Goal: Information Seeking & Learning: Learn about a topic

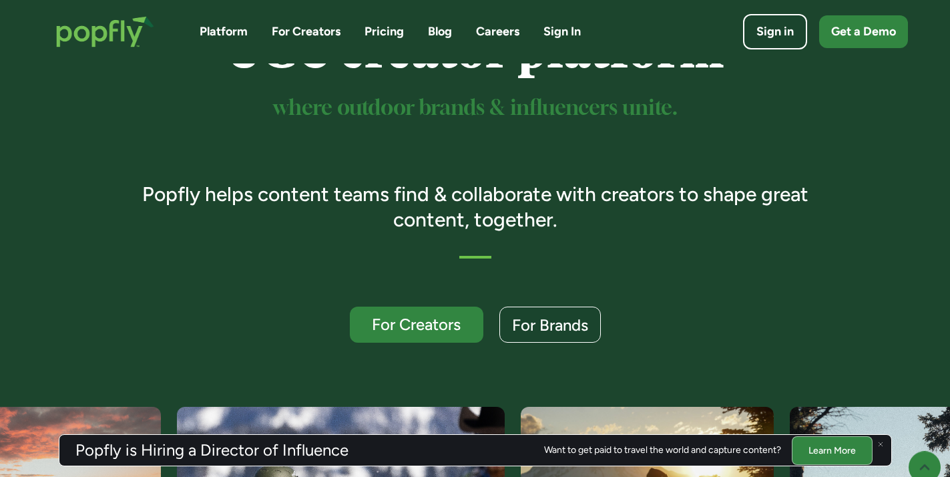
scroll to position [155, 0]
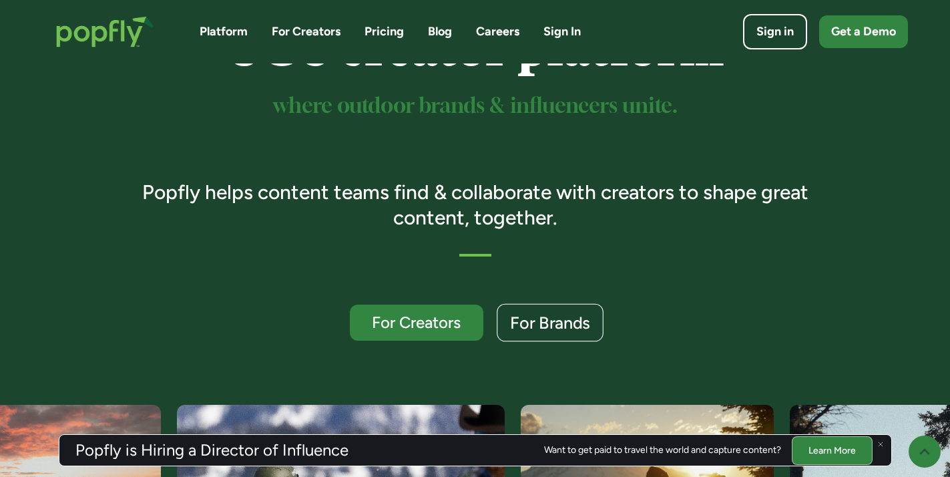
click at [575, 327] on div "For Brands" at bounding box center [550, 323] width 80 height 17
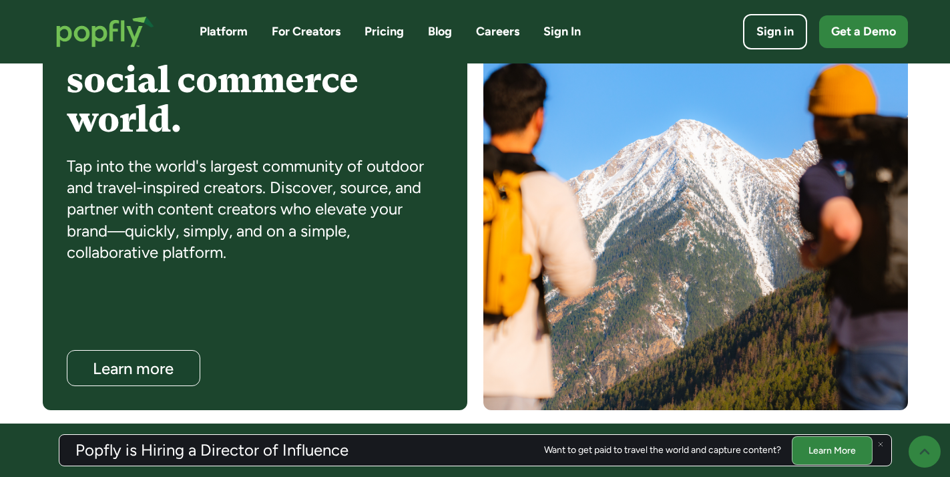
scroll to position [1157, 0]
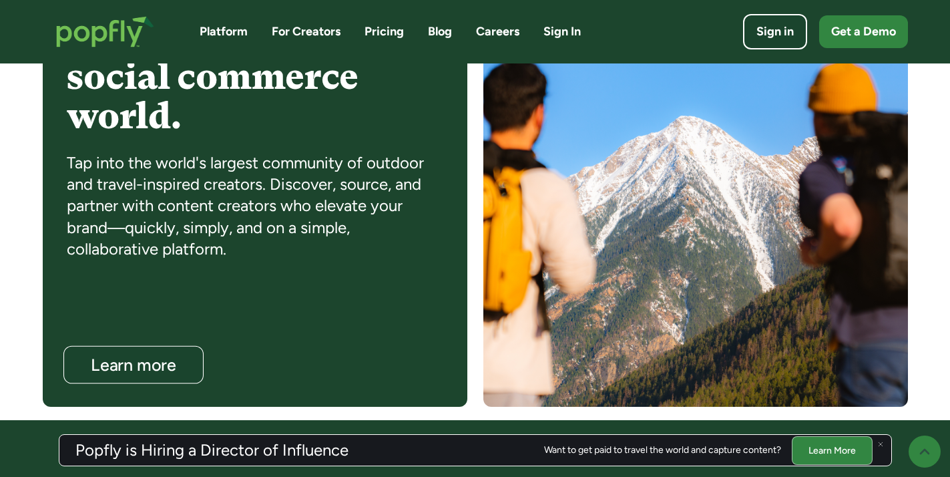
click at [175, 359] on div "Learn more" at bounding box center [133, 365] width 114 height 17
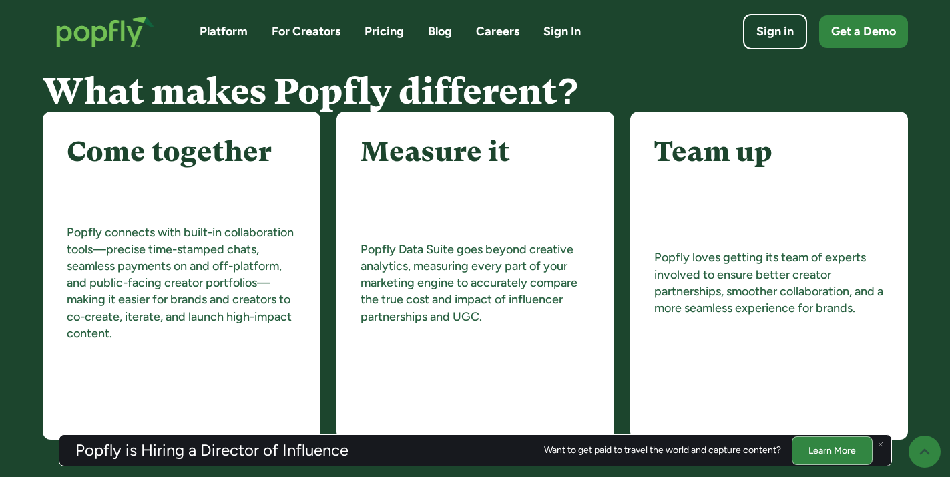
scroll to position [1588, 0]
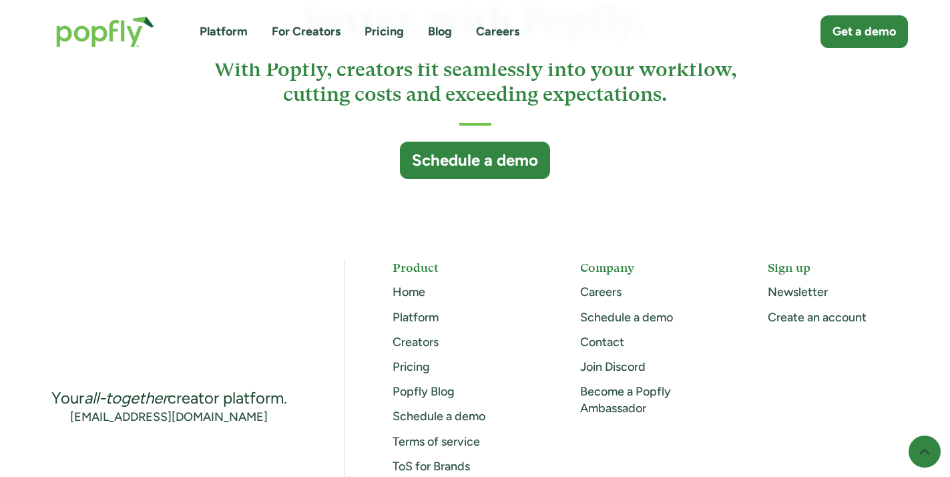
scroll to position [3696, 0]
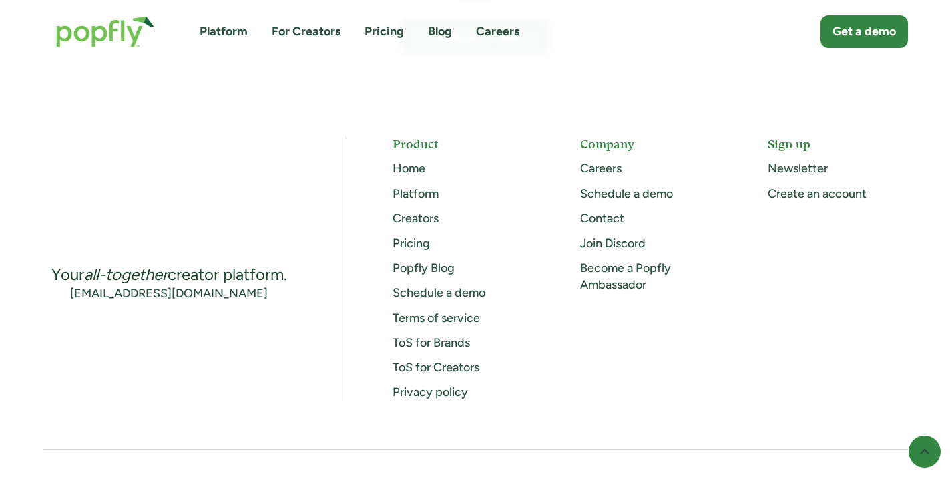
click at [409, 243] on link "Pricing" at bounding box center [411, 243] width 37 height 15
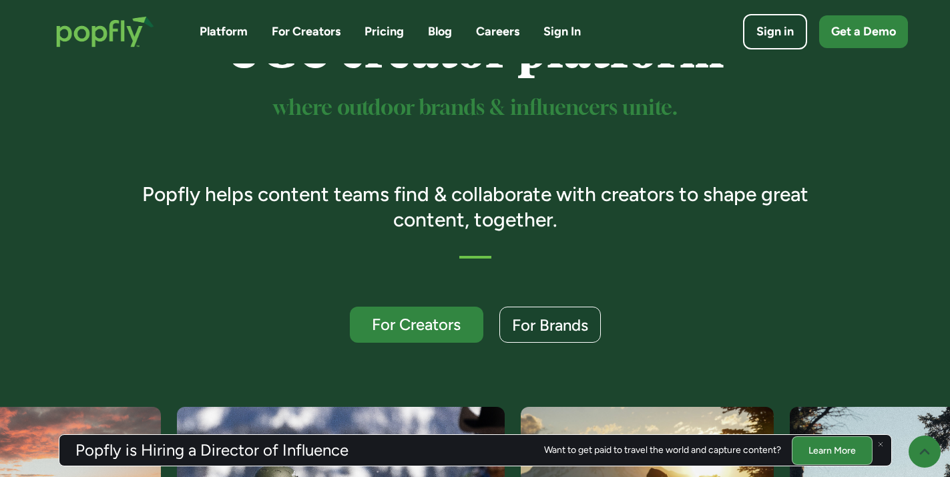
scroll to position [154, 0]
click at [587, 333] on div "For Brands" at bounding box center [550, 324] width 80 height 17
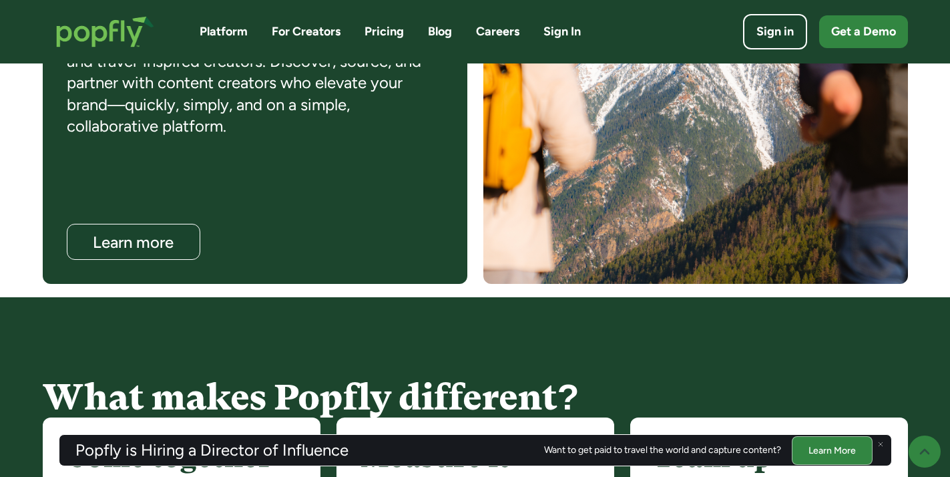
scroll to position [1282, 0]
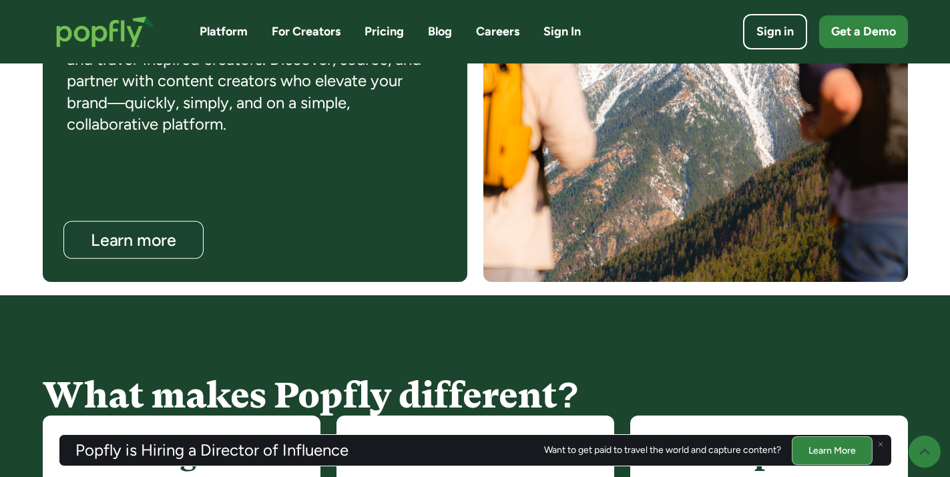
click at [166, 227] on link "Learn more" at bounding box center [133, 240] width 140 height 38
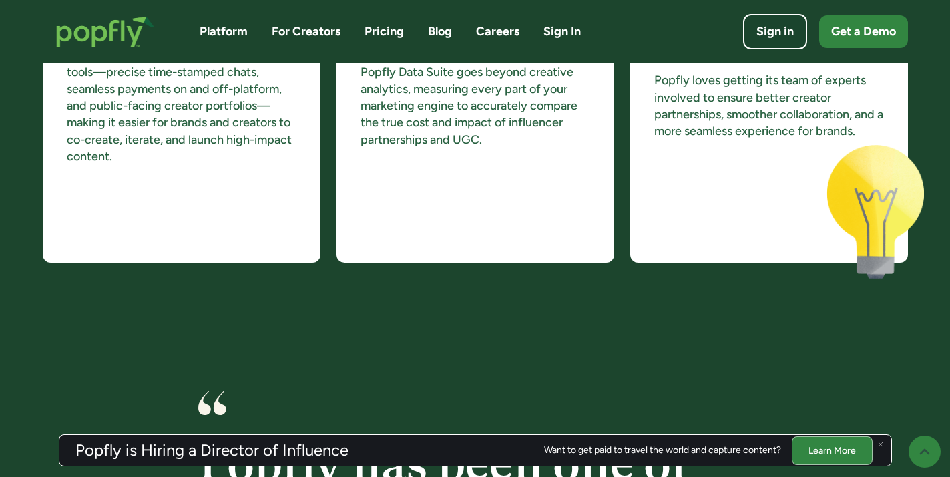
scroll to position [1904, 0]
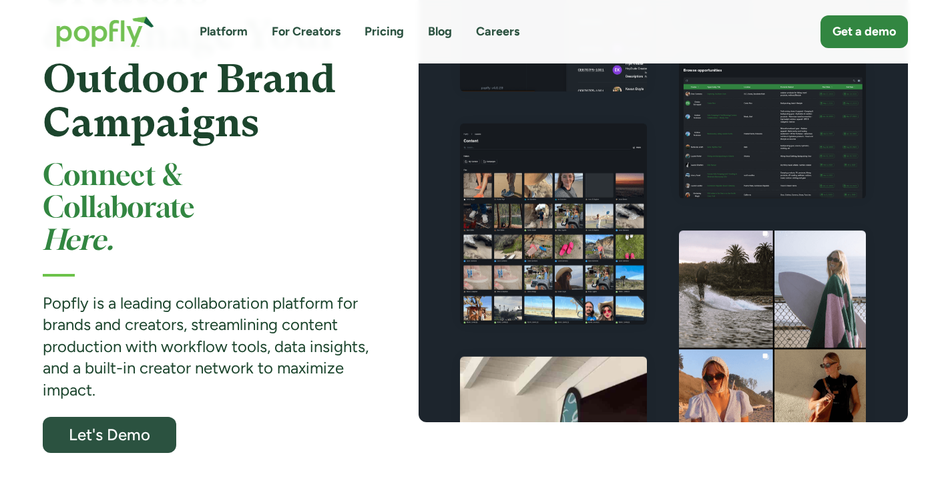
scroll to position [192, 0]
